Goal: Task Accomplishment & Management: Manage account settings

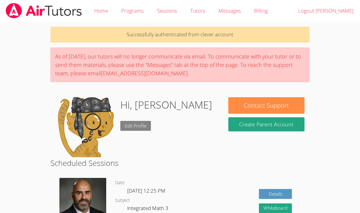
click at [138, 126] on link "Edit Profile" at bounding box center [135, 126] width 31 height 10
